Goal: Task Accomplishment & Management: Manage account settings

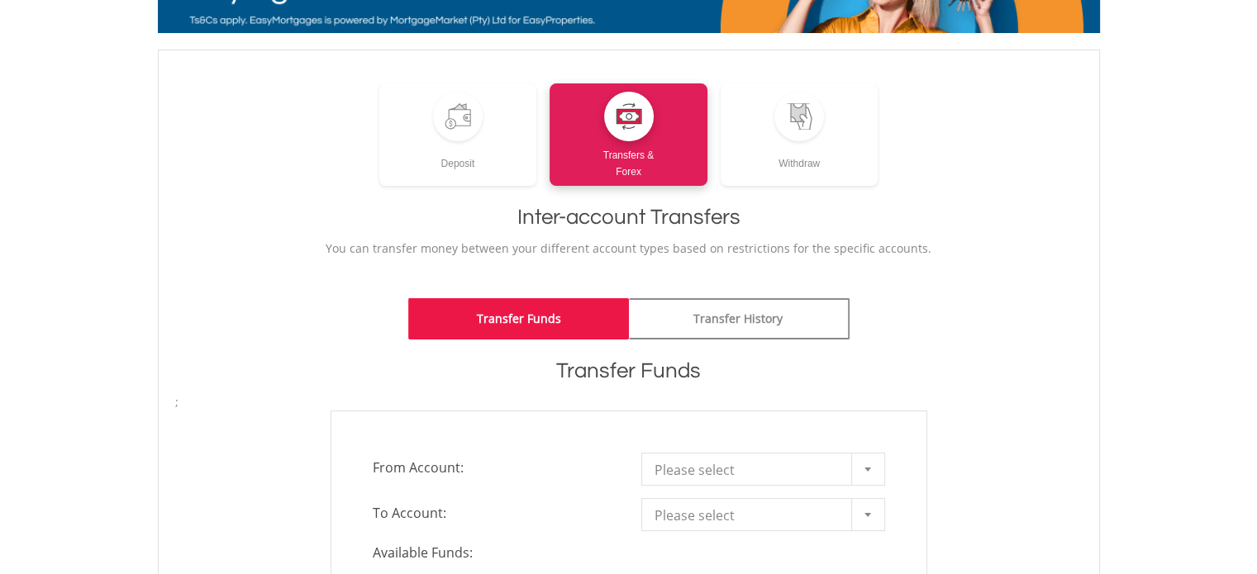
scroll to position [331, 0]
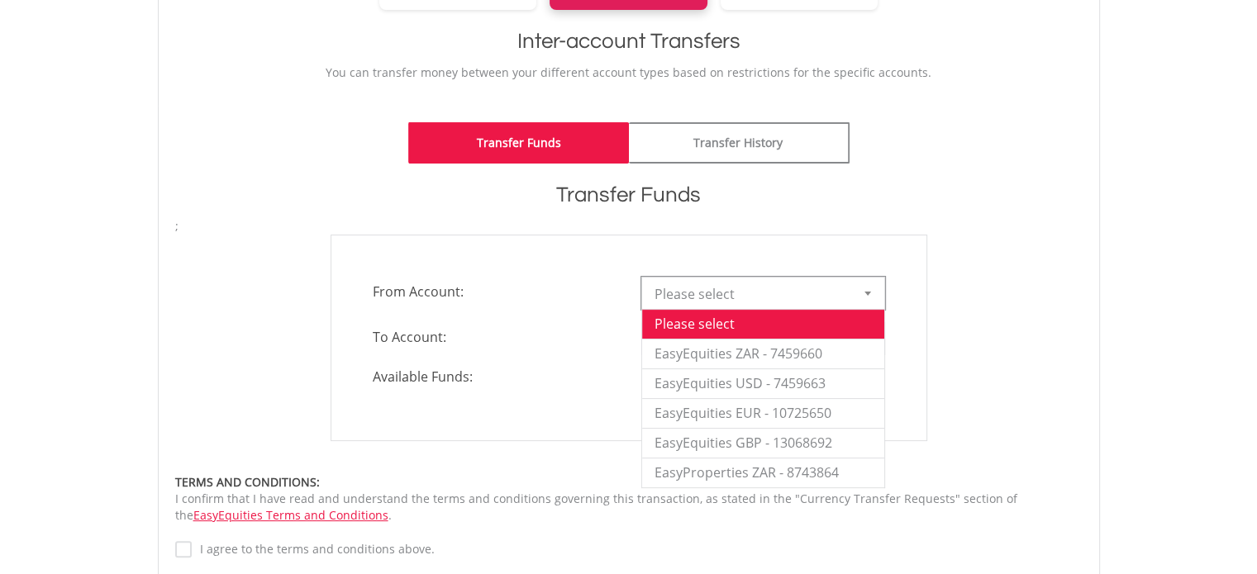
click at [712, 288] on span "Please select" at bounding box center [750, 294] width 193 height 33
click at [763, 441] on li "EasyEquities GBP - 13068692" at bounding box center [763, 443] width 242 height 30
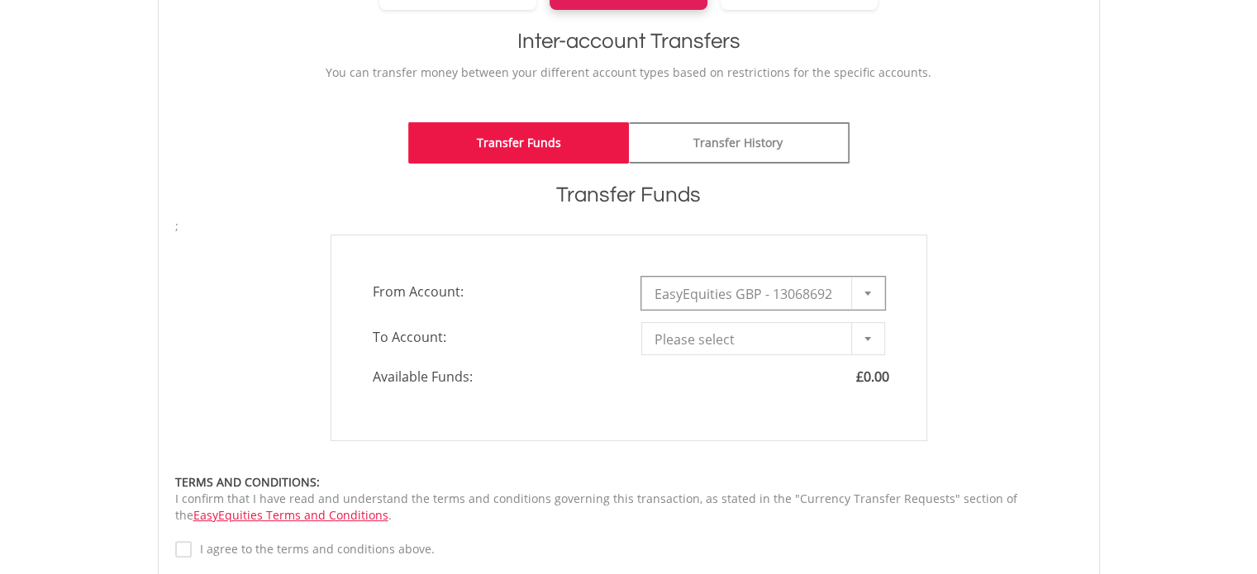
click at [770, 302] on span "EasyEquities GBP - 13068692" at bounding box center [750, 294] width 193 height 33
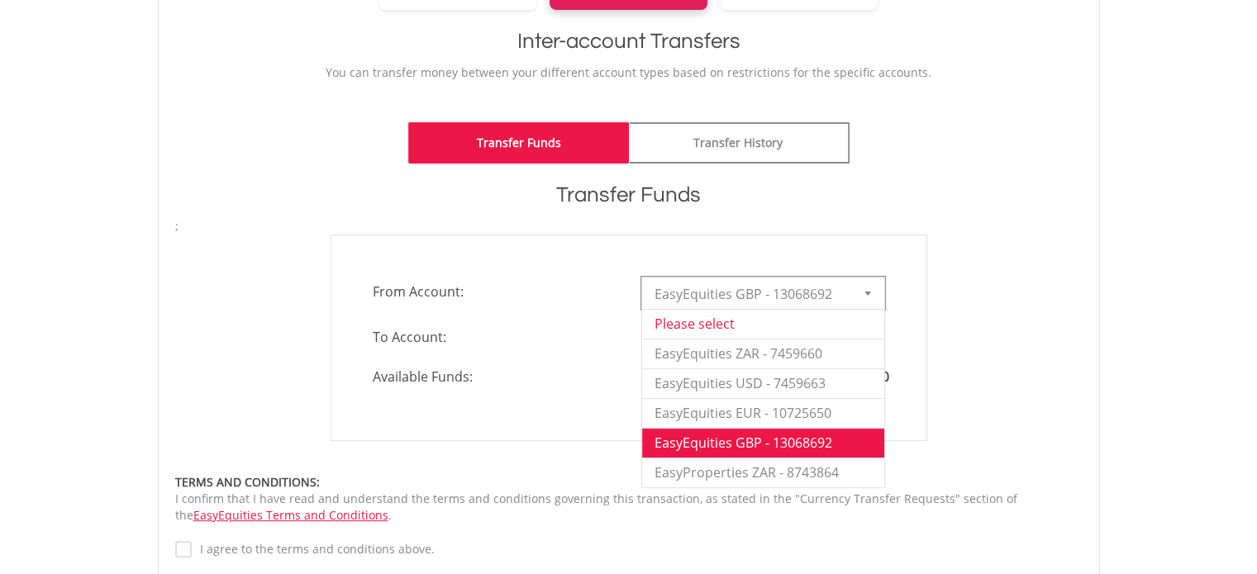
click at [722, 333] on li "Please select" at bounding box center [763, 324] width 242 height 30
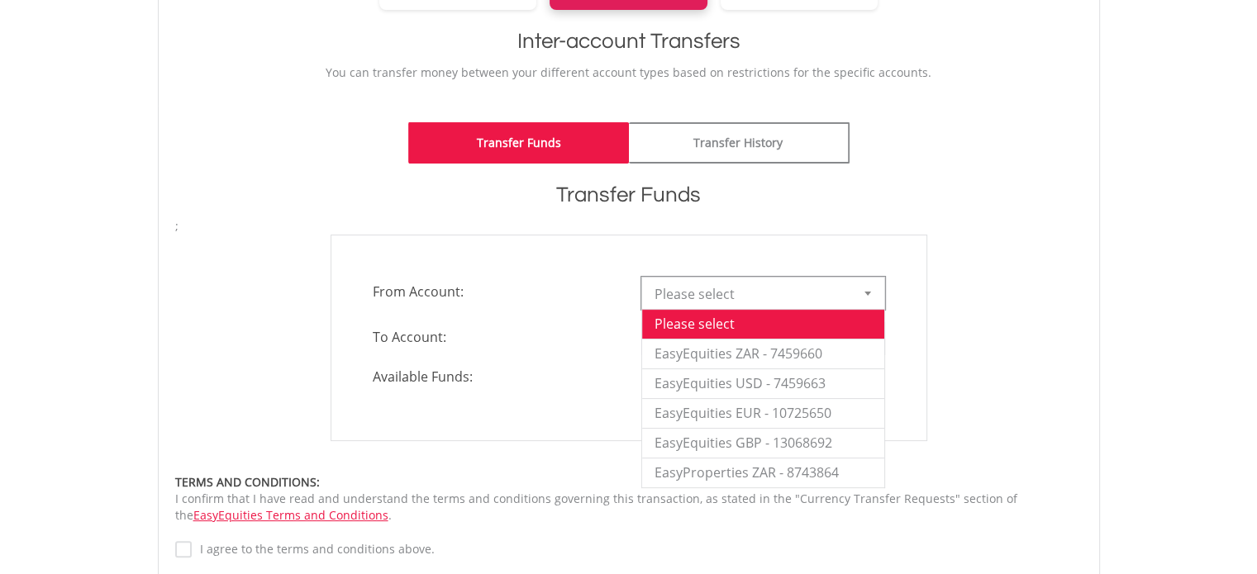
click at [724, 297] on span "Please select" at bounding box center [750, 294] width 193 height 33
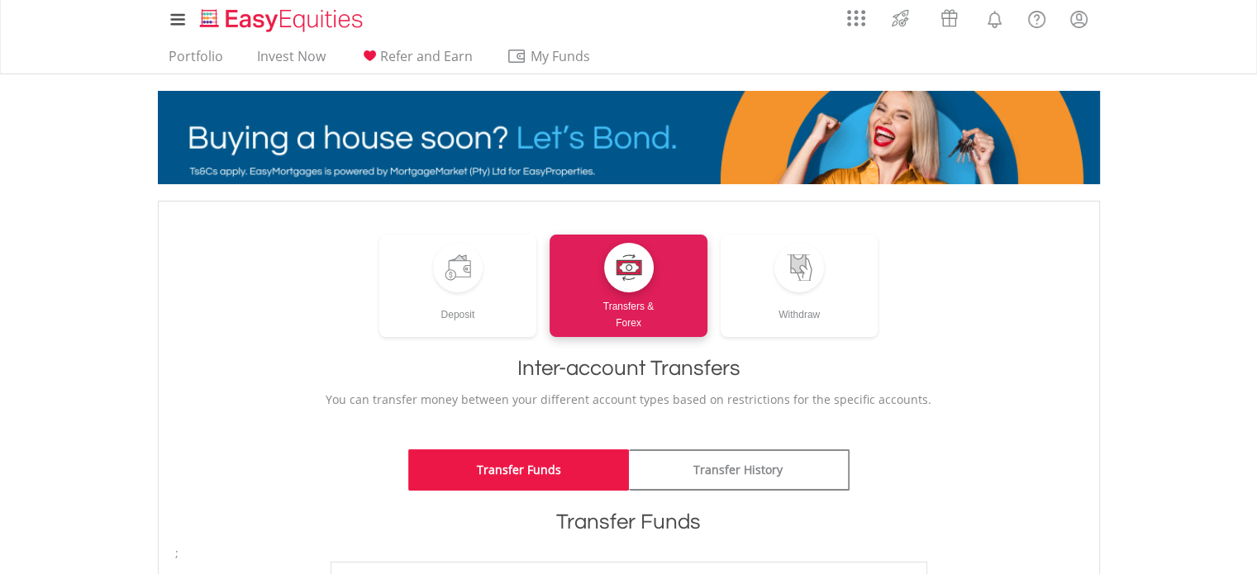
scroll to position [0, 0]
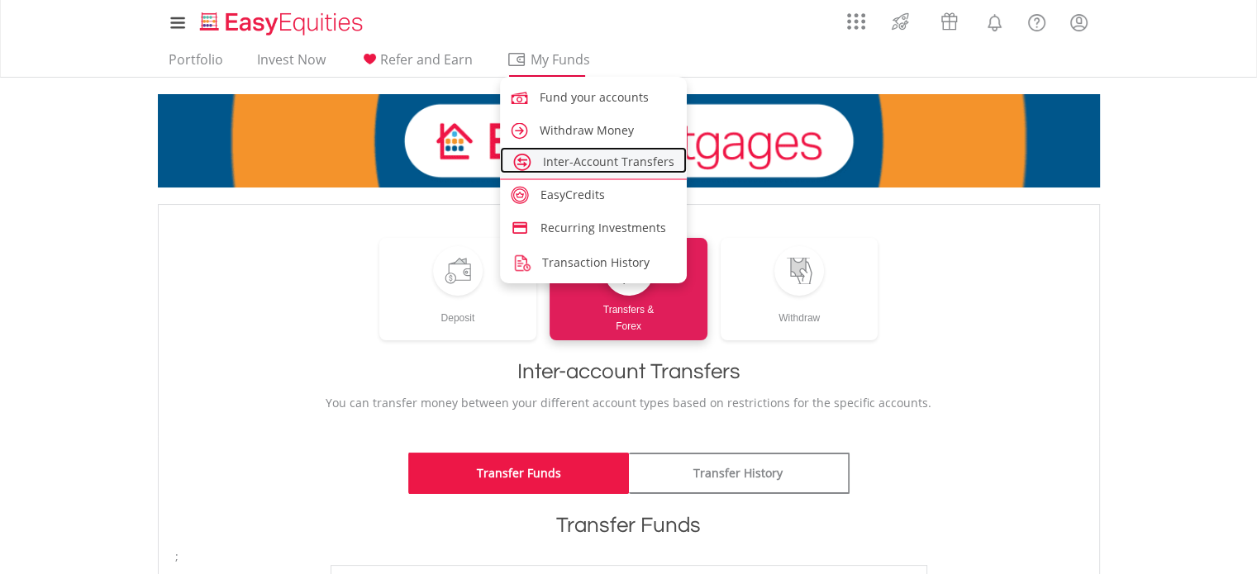
click at [572, 169] on link "Inter-Account Transfers" at bounding box center [594, 160] width 188 height 26
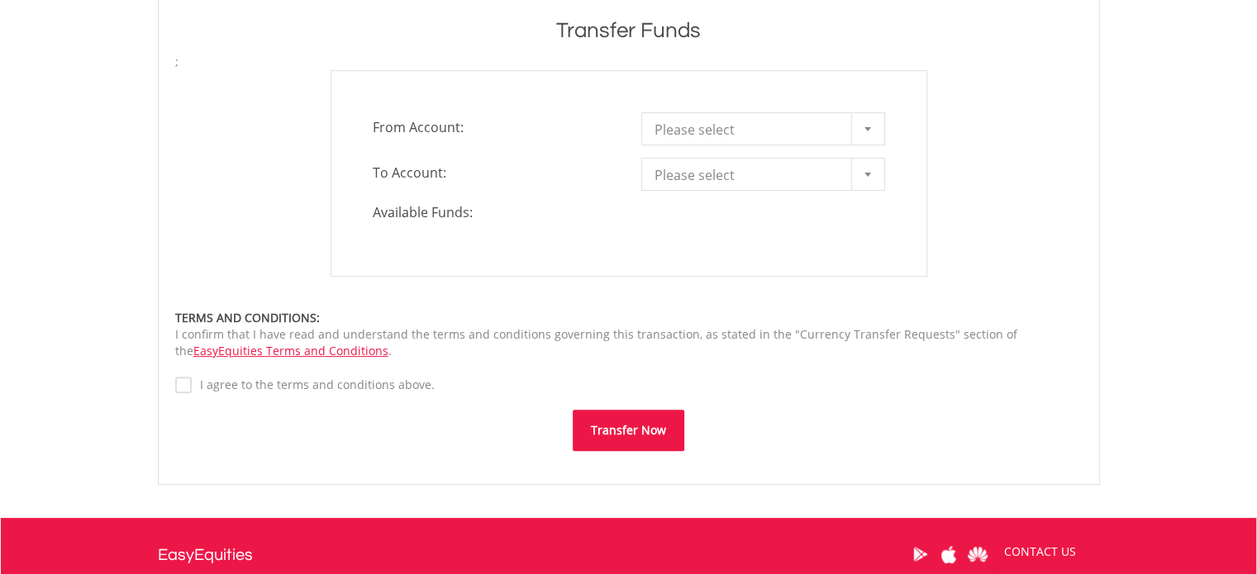
scroll to position [496, 0]
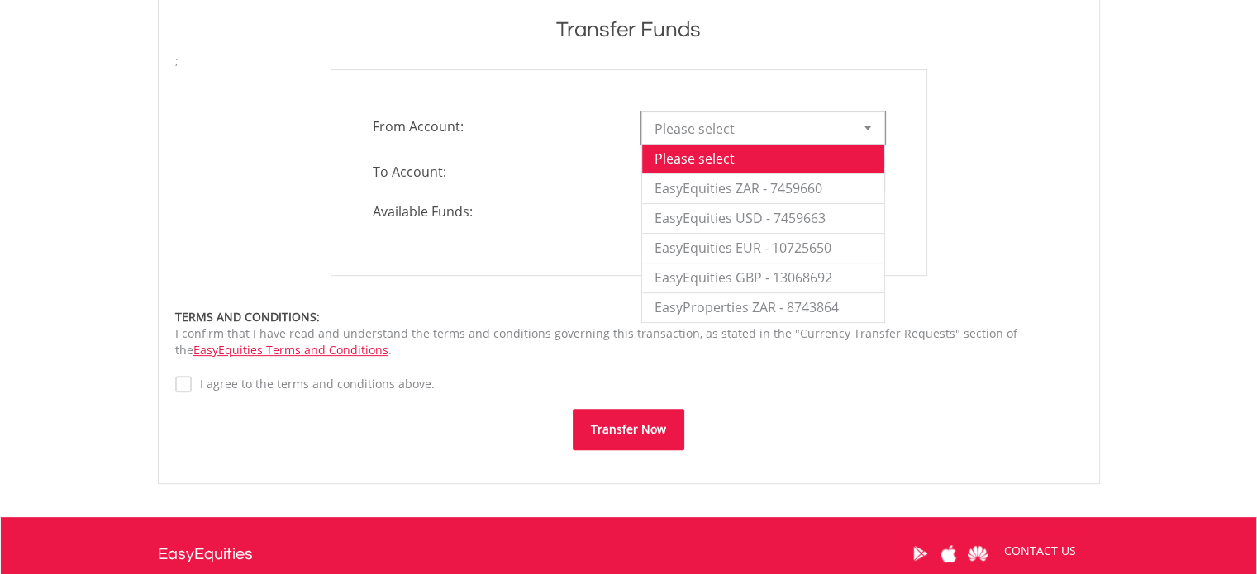
click at [732, 126] on span "Please select" at bounding box center [750, 128] width 193 height 33
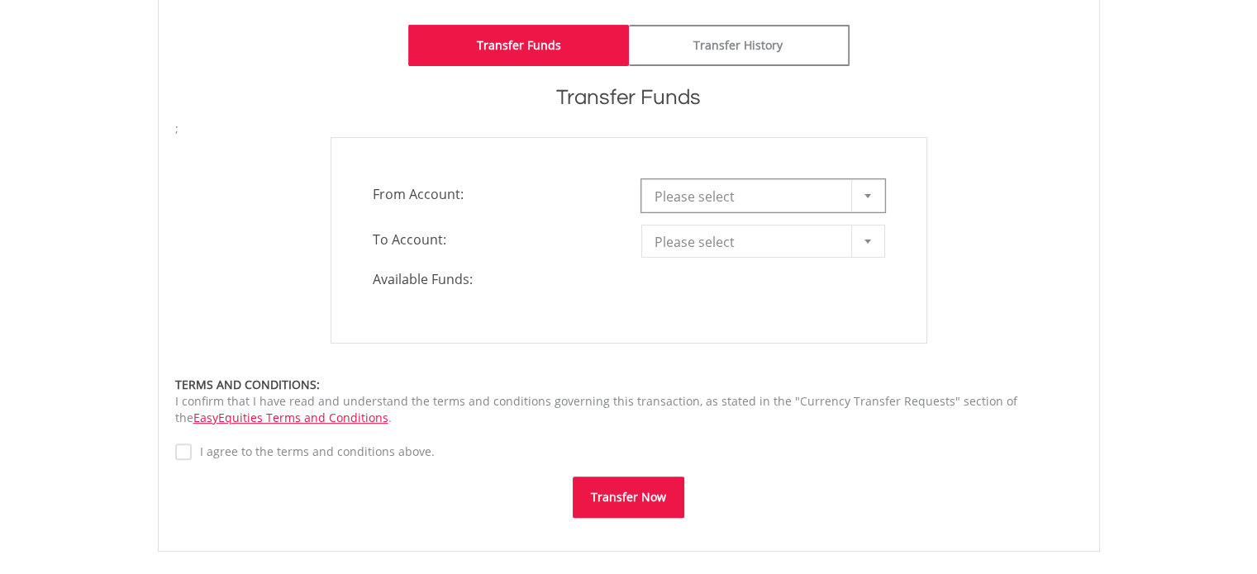
scroll to position [331, 0]
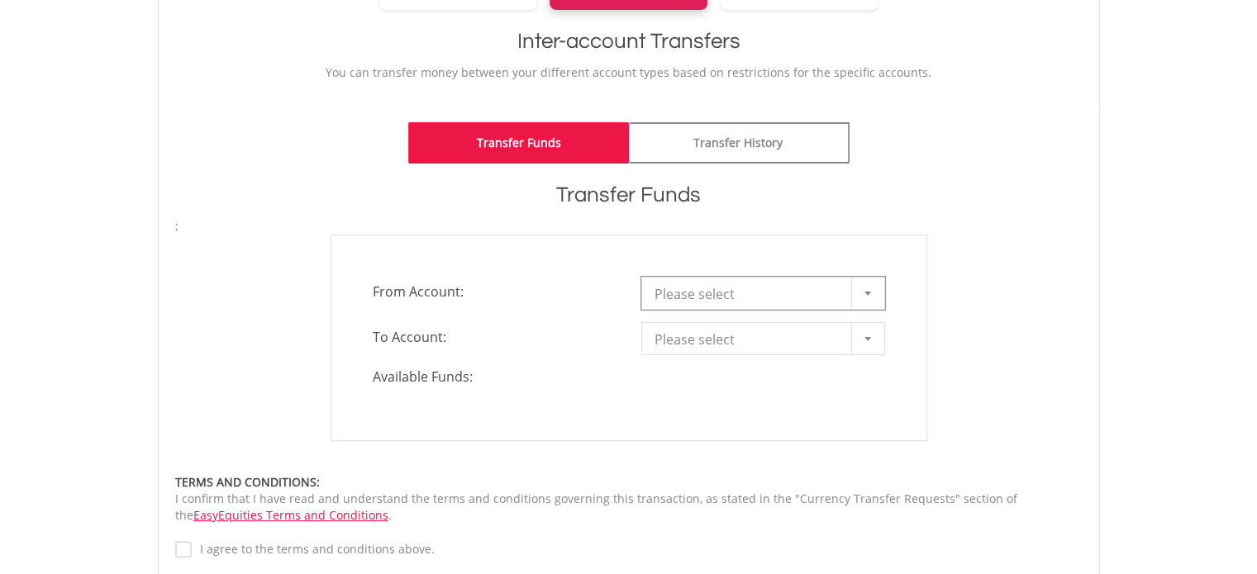
click at [738, 297] on span "Please select" at bounding box center [750, 294] width 193 height 33
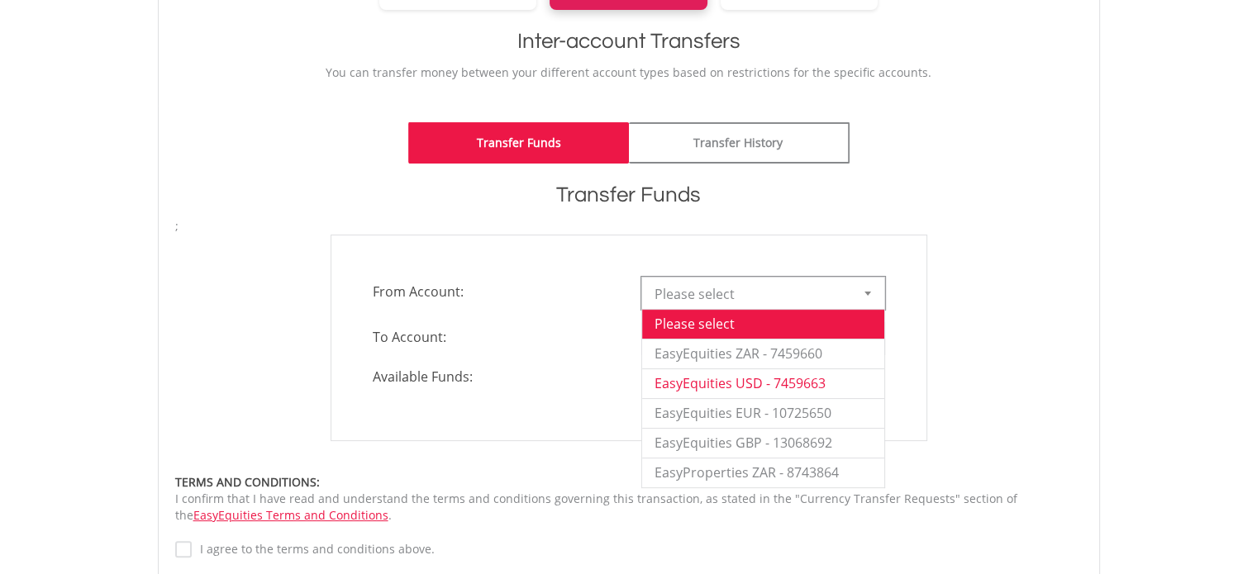
click at [763, 383] on li "EasyEquities USD - 7459663" at bounding box center [763, 384] width 242 height 30
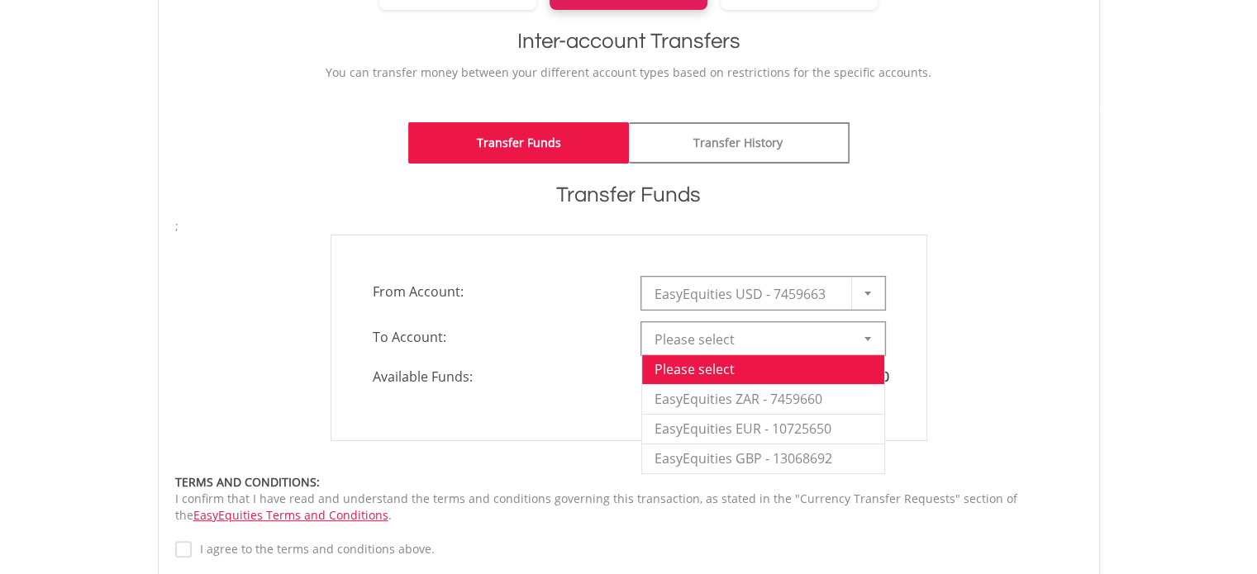
click at [770, 326] on span "Please select" at bounding box center [750, 339] width 193 height 33
click at [740, 391] on li "EasyEquities ZAR - 7459660" at bounding box center [763, 399] width 242 height 30
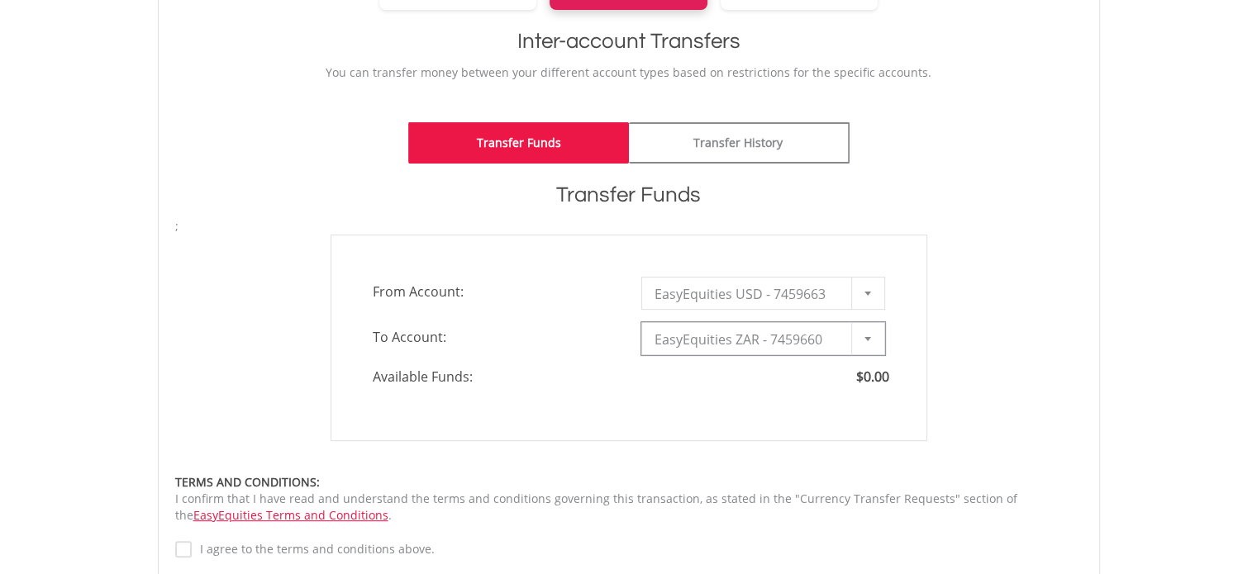
type input "*"
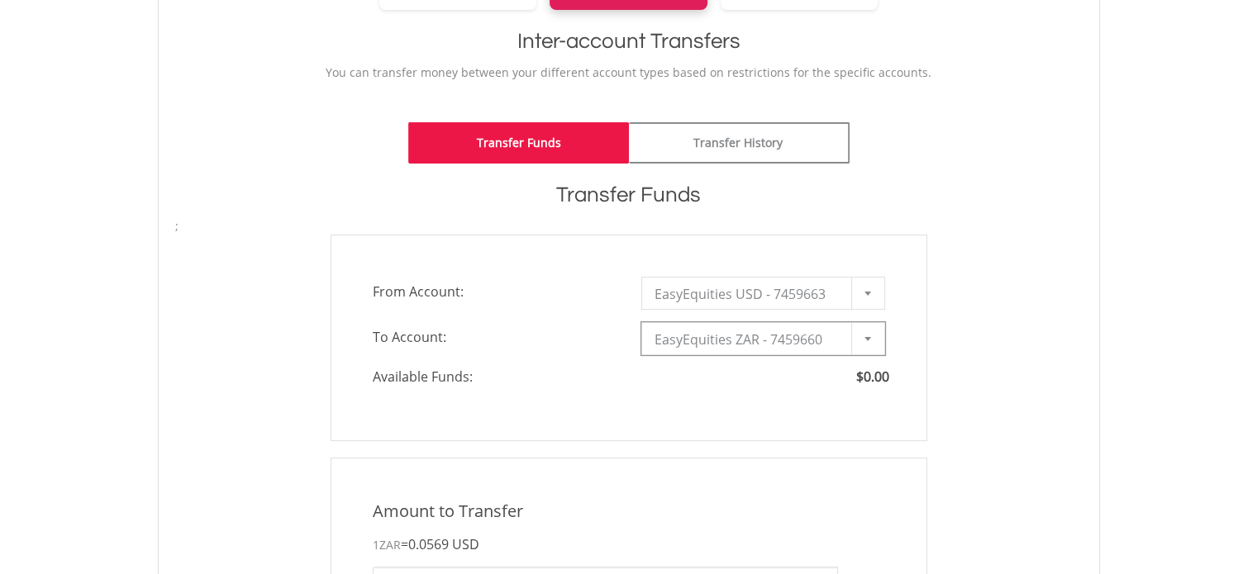
click at [613, 396] on div "**********" at bounding box center [629, 338] width 597 height 207
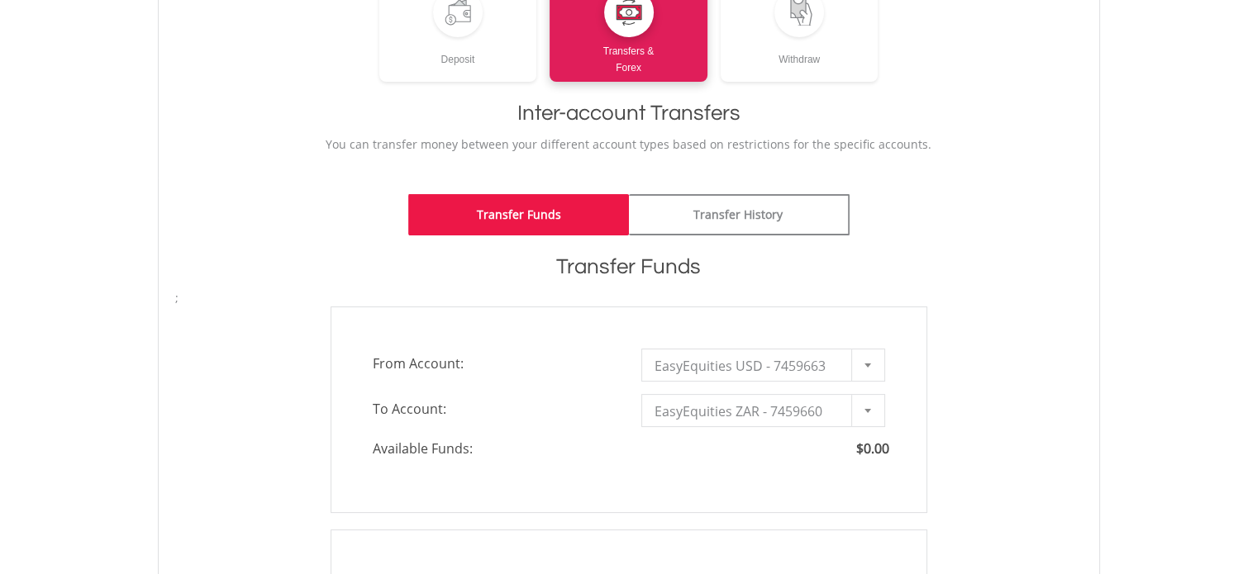
scroll to position [248, 0]
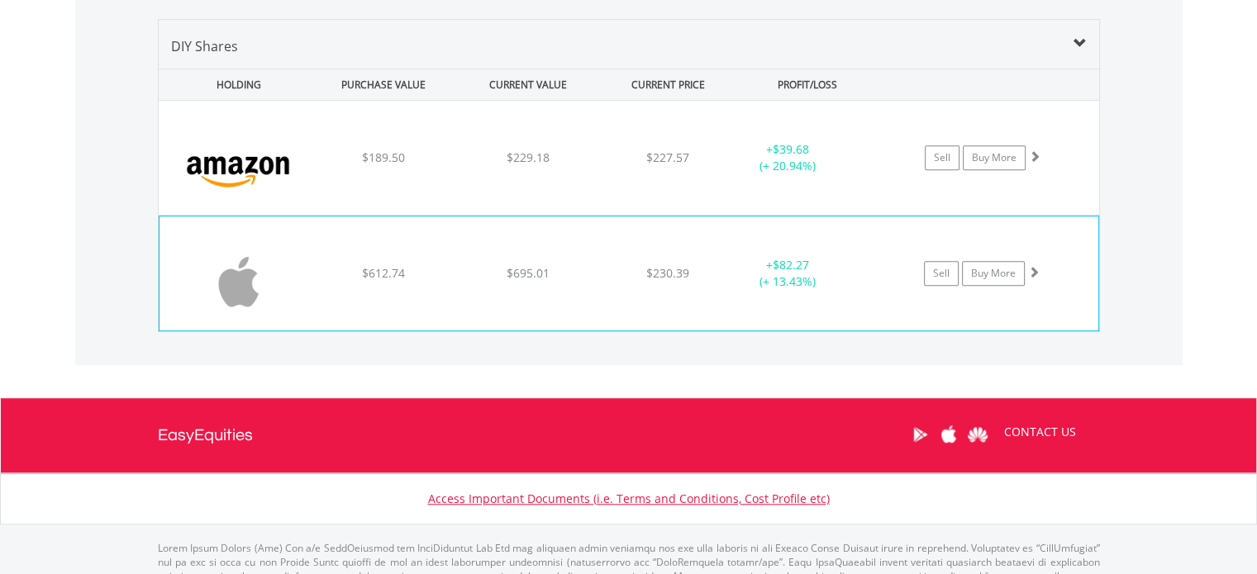
scroll to position [1058, 0]
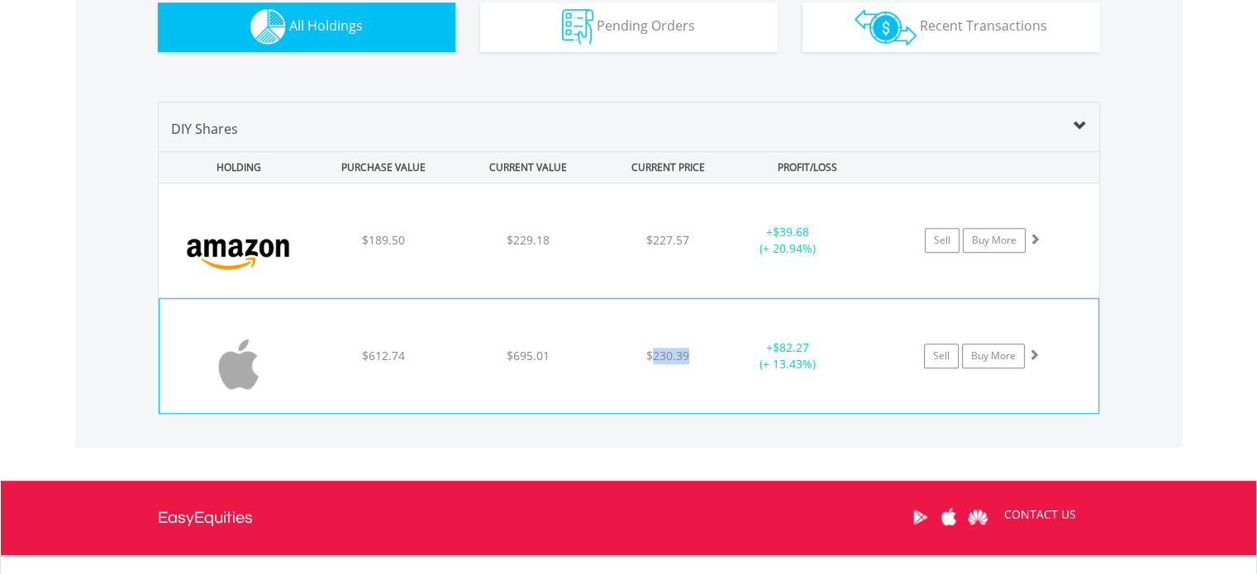
drag, startPoint x: 653, startPoint y: 357, endPoint x: 717, endPoint y: 344, distance: 65.8
click at [717, 297] on div "﻿ Apple Inc $612.74 $695.01 $230.39 + $82.27 (+ 13.43%) Sell Buy More" at bounding box center [629, 240] width 940 height 114
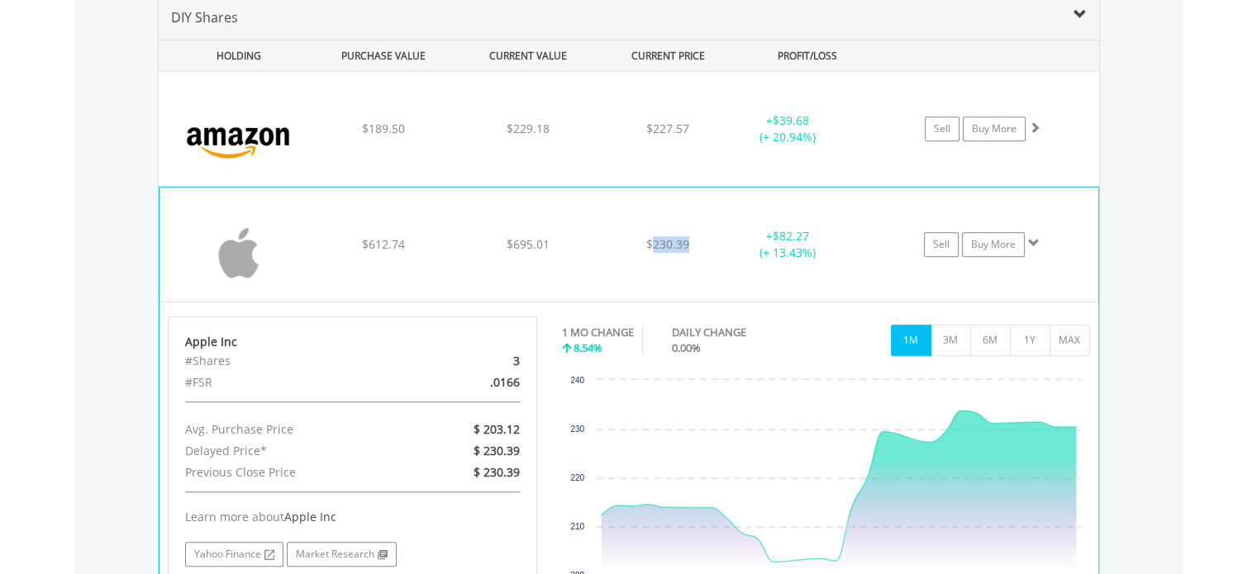
scroll to position [1140, 0]
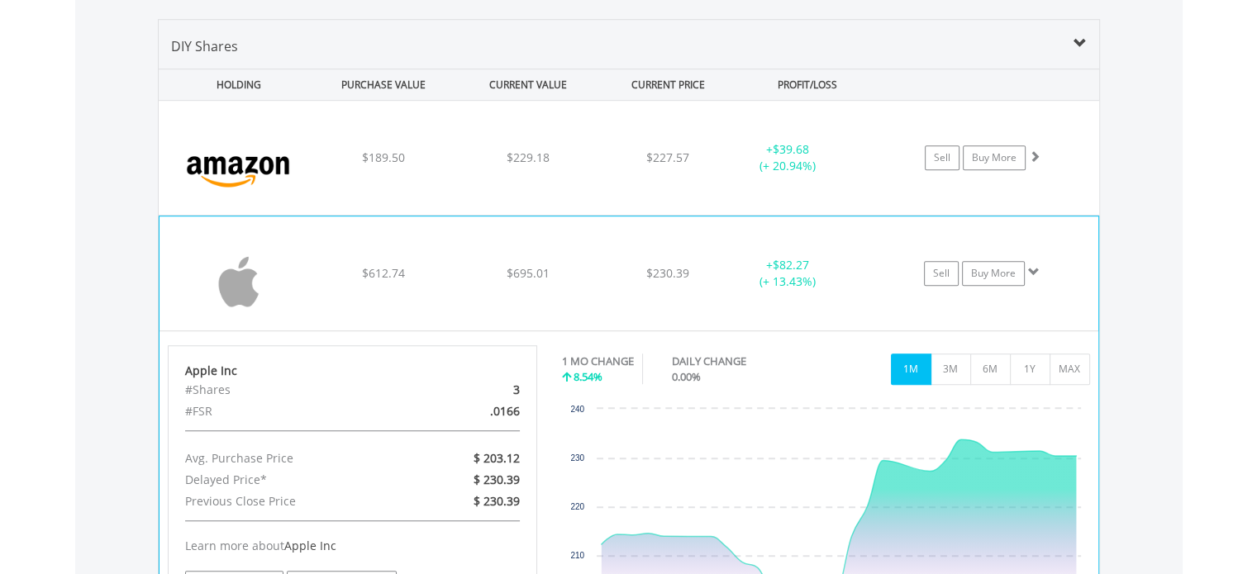
click at [815, 215] on div "﻿ Apple Inc $612.74 $695.01 $230.39 + $82.27 (+ 13.43%) Sell Buy More" at bounding box center [629, 158] width 940 height 114
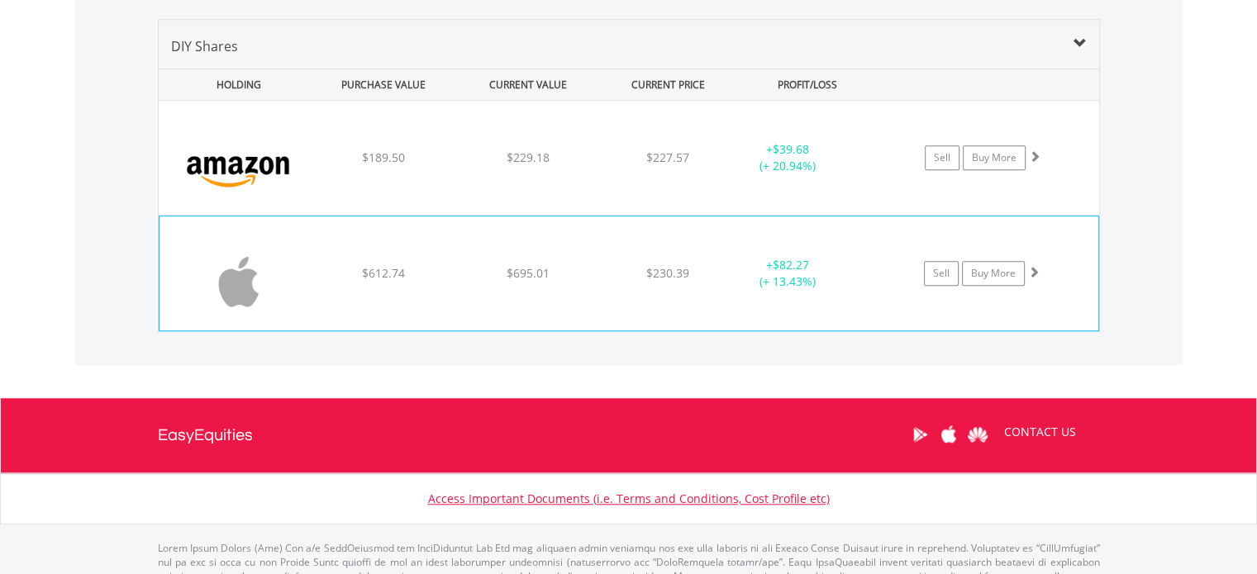
click at [663, 165] on span "$230.39" at bounding box center [667, 158] width 43 height 16
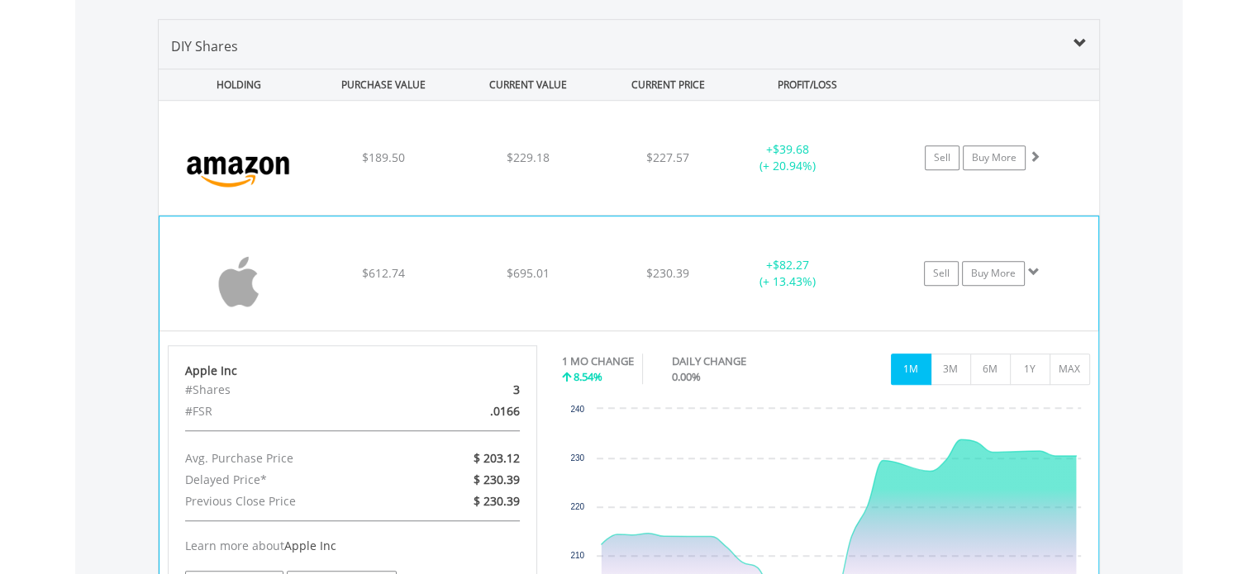
click at [212, 348] on div "Apple Inc #Shares 3 #FSR .0166 Avg. Purchase Price $ 203.12 Delayed Price* $ 23…" at bounding box center [353, 479] width 370 height 268
click at [473, 339] on div "Apple Inc #Shares 3 #FSR .0166 Avg. Purchase Price $ 203.12 Delayed Price* $ 23…" at bounding box center [628, 499] width 939 height 337
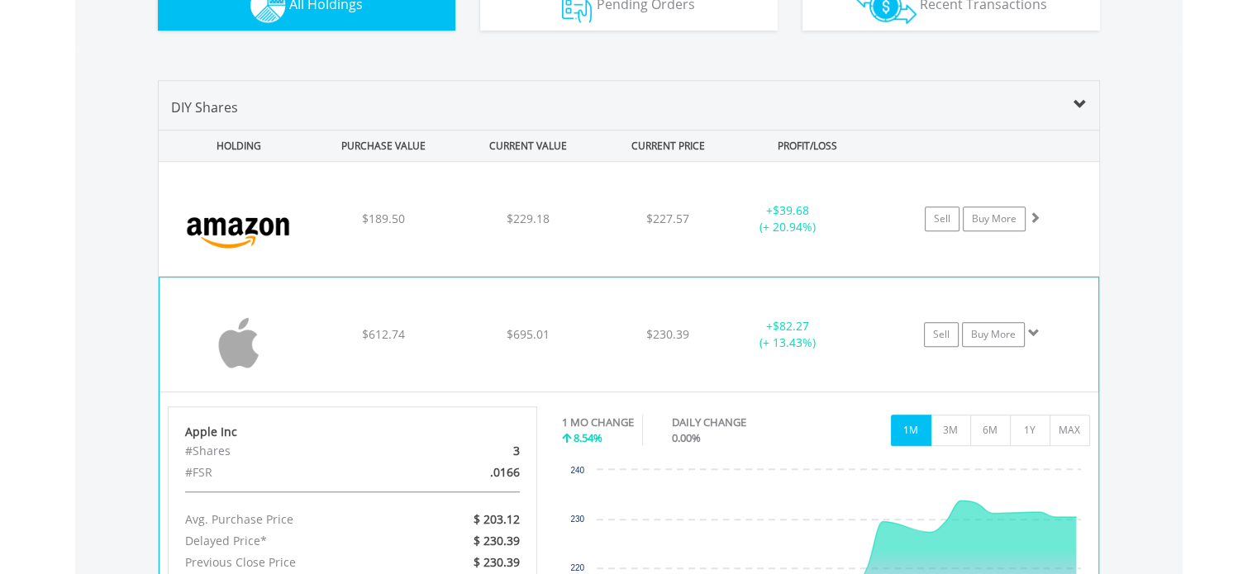
scroll to position [1058, 0]
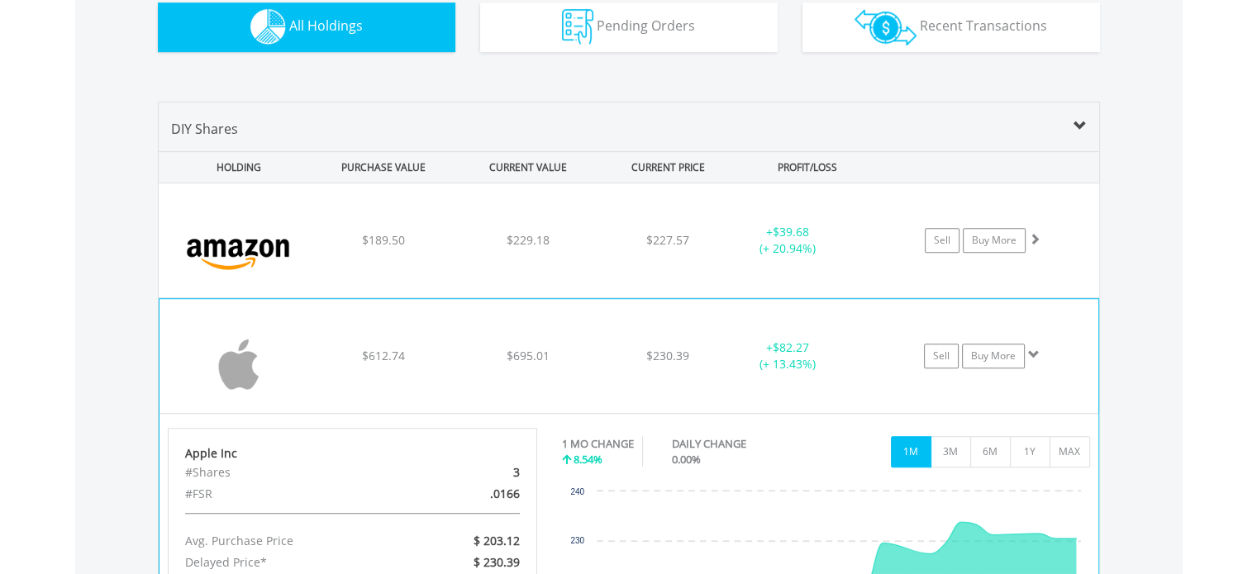
click at [187, 343] on img at bounding box center [239, 364] width 142 height 89
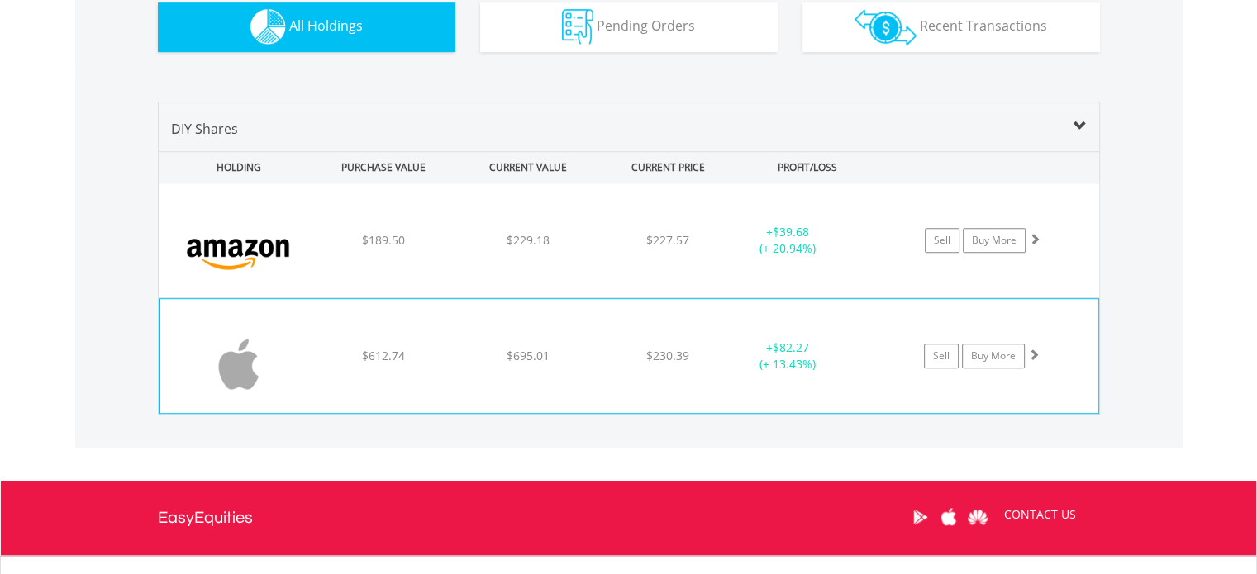
click at [293, 359] on img at bounding box center [239, 364] width 142 height 89
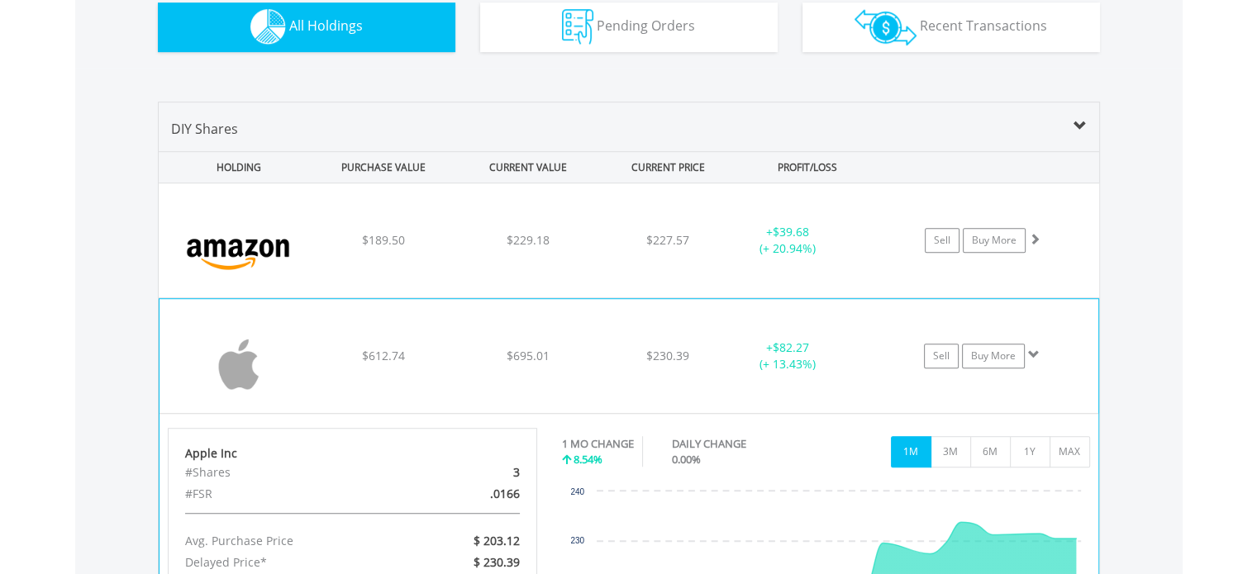
click at [247, 430] on div "Apple Inc #Shares 3 #FSR .0166 Avg. Purchase Price $ 203.12 Delayed Price* $ 23…" at bounding box center [353, 562] width 370 height 268
click at [563, 297] on div "﻿ Apple Inc $612.74 $695.01 $230.39 + $82.27 (+ 13.43%) Sell Buy More" at bounding box center [629, 240] width 940 height 114
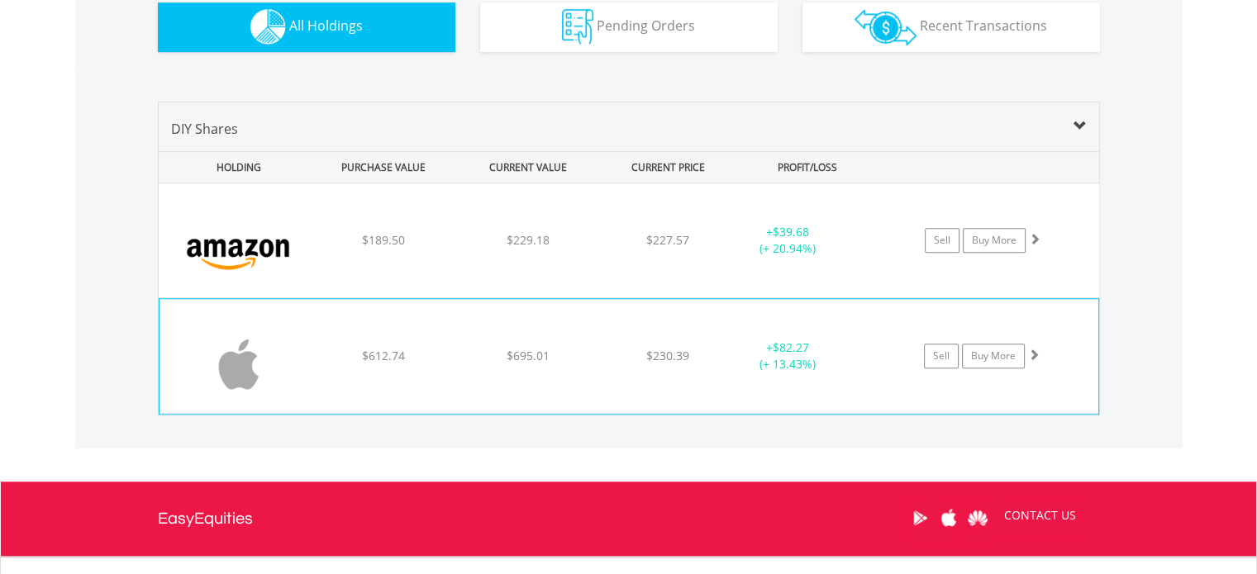
click at [547, 417] on div "Value View Share View DIY Shares HOLDING PURCHASE VALUE CURRENT VALUE CURRENT P…" at bounding box center [628, 259] width 1107 height 380
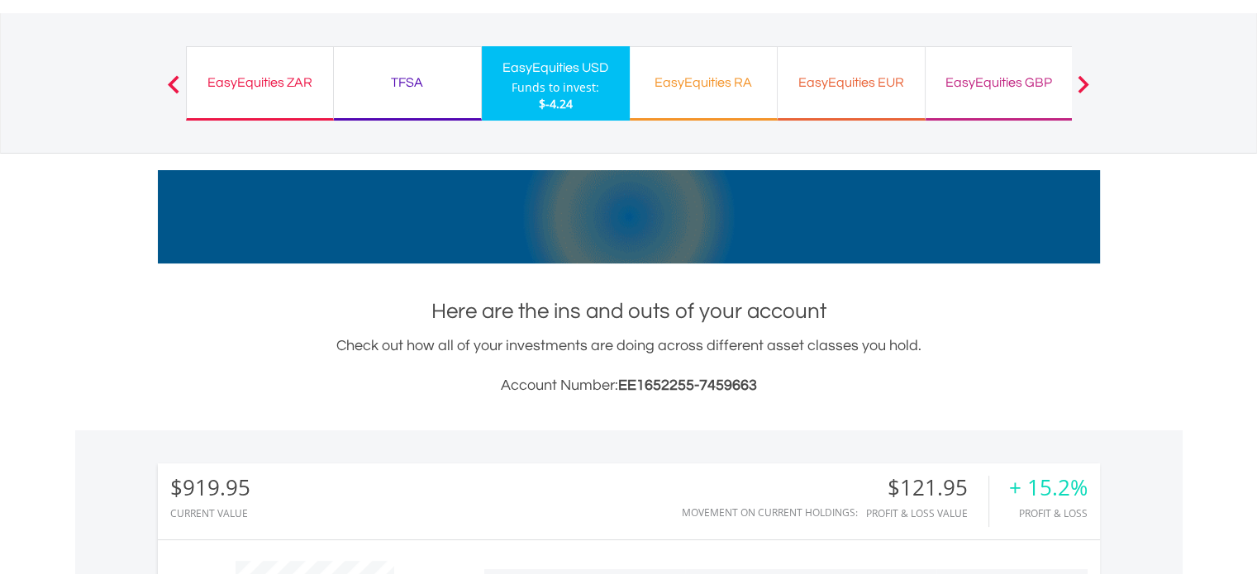
scroll to position [0, 0]
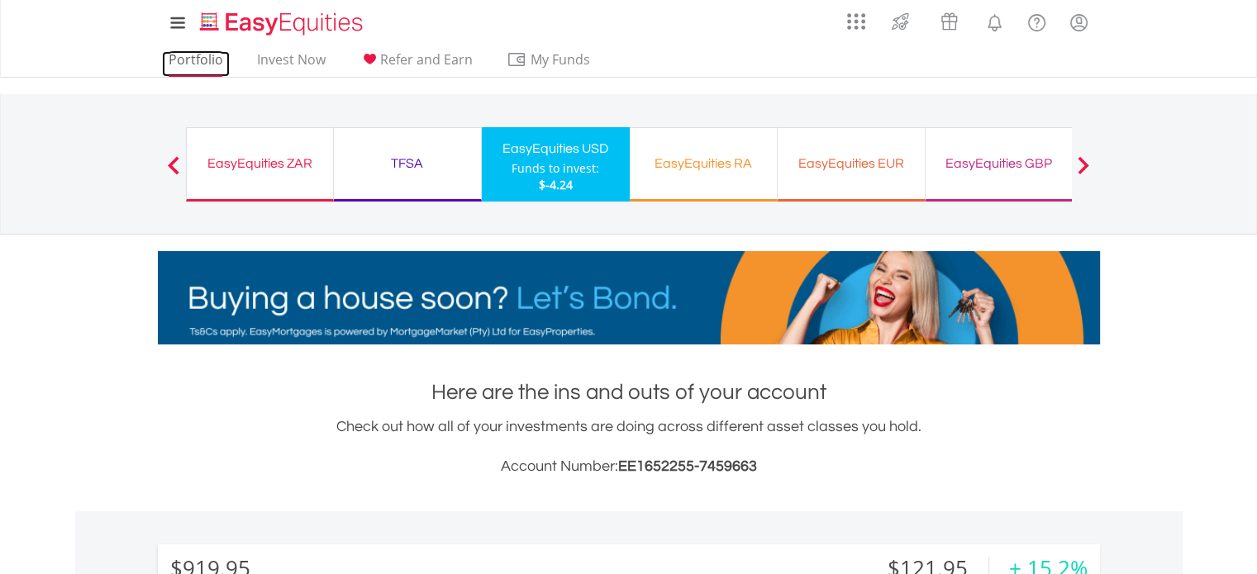
click at [191, 52] on link "Portfolio" at bounding box center [196, 64] width 68 height 26
